Goal: Task Accomplishment & Management: Manage account settings

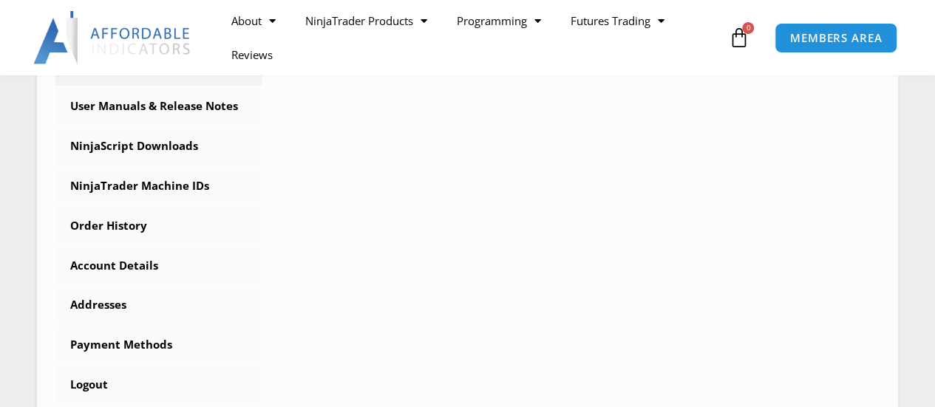
scroll to position [444, 0]
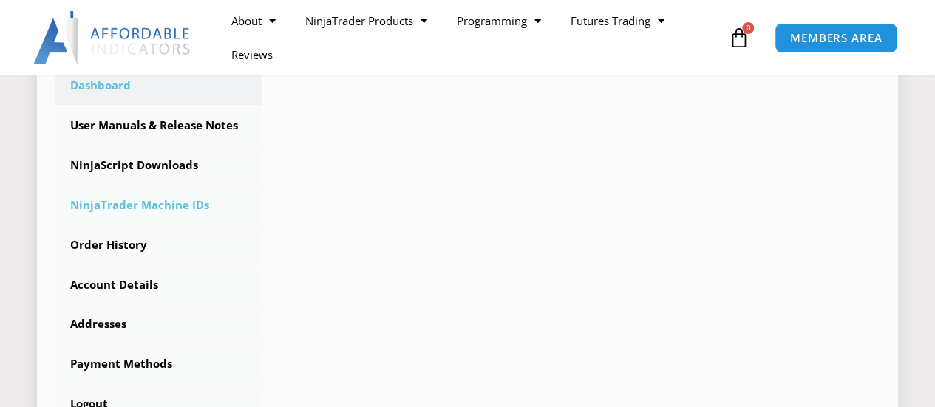
click at [140, 208] on link "NinjaTrader Machine IDs" at bounding box center [158, 205] width 206 height 38
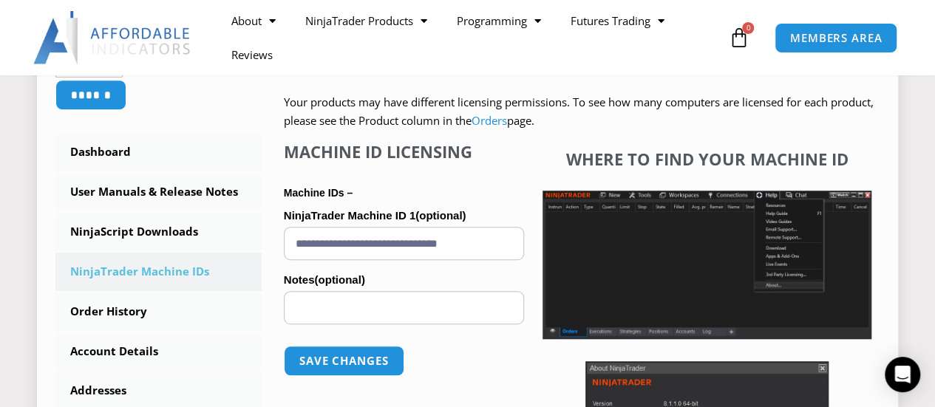
scroll to position [370, 0]
